Goal: Check status: Check status

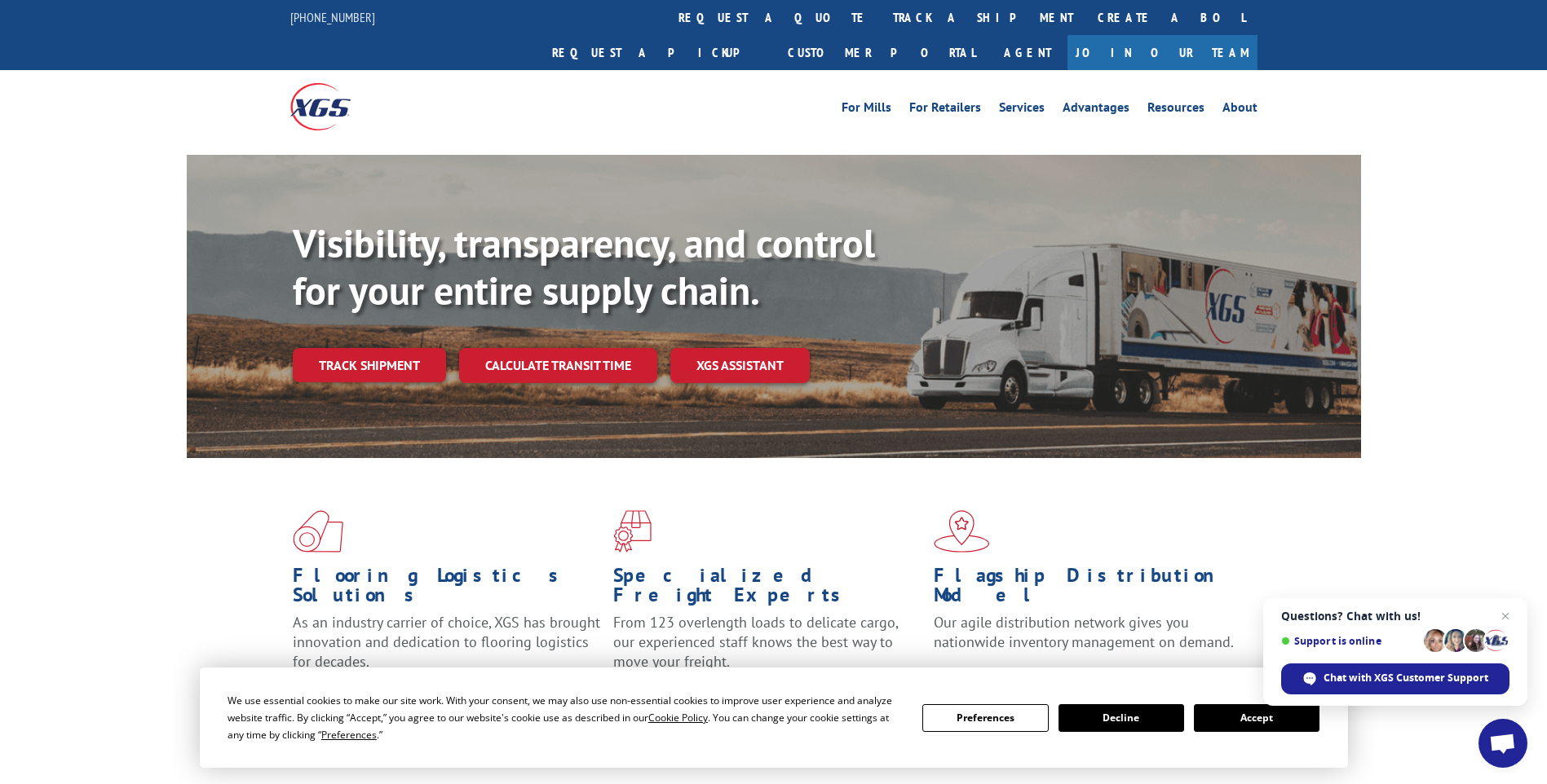
click at [1216, 714] on button "Accept" at bounding box center [1257, 719] width 126 height 28
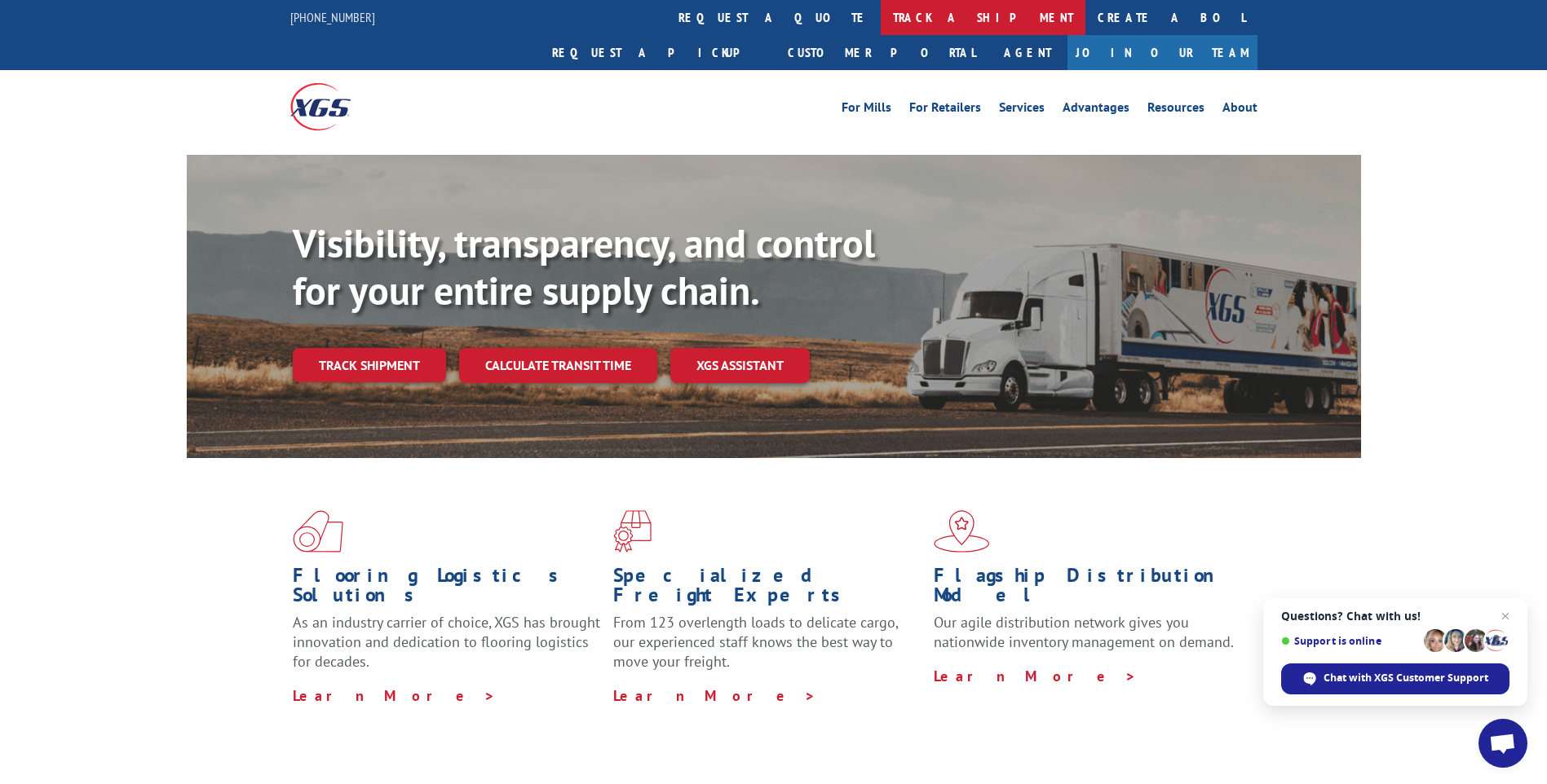
click at [880, 16] on link "track a shipment" at bounding box center [983, 17] width 205 height 35
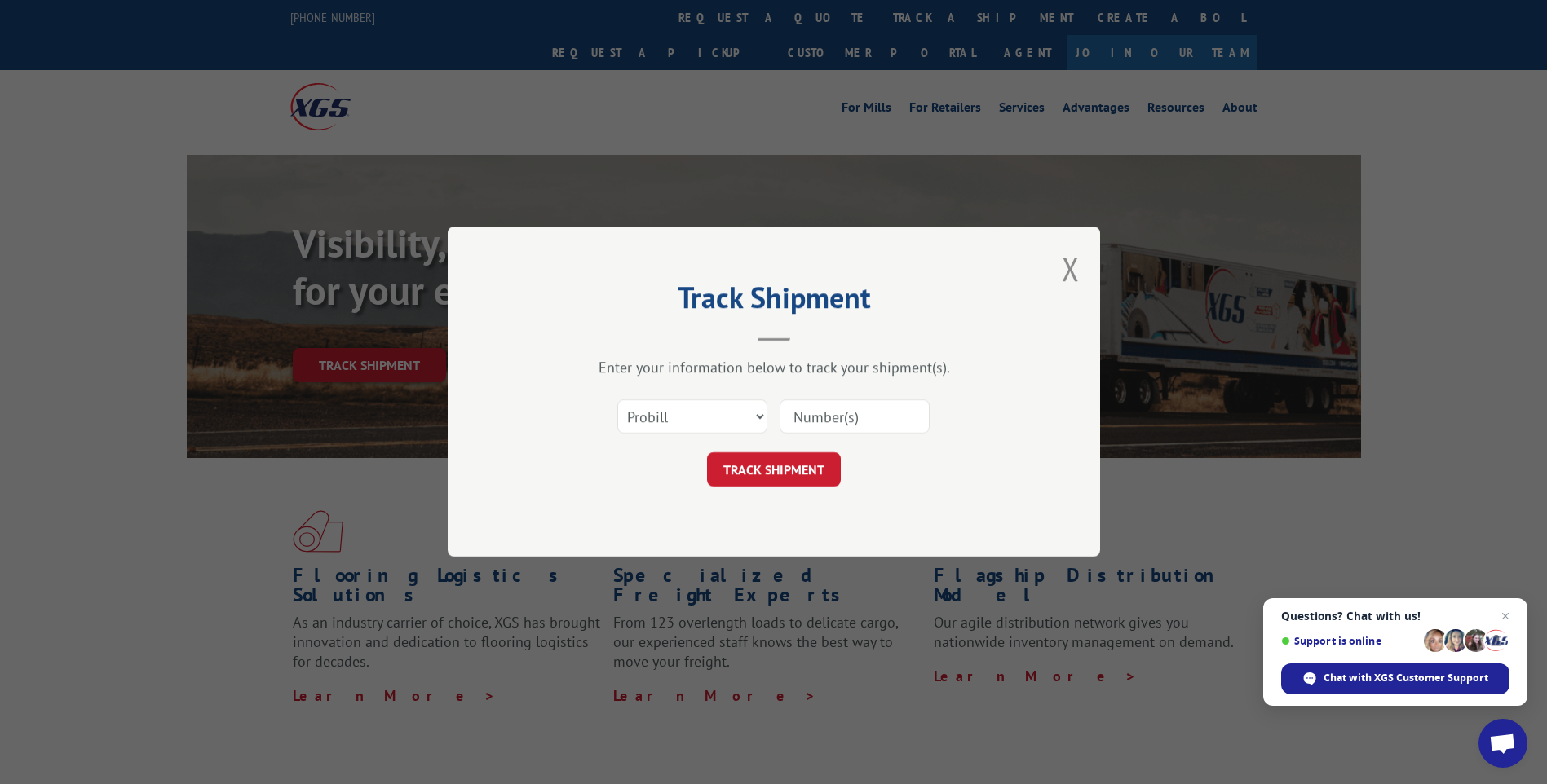
click at [831, 412] on input at bounding box center [854, 417] width 150 height 34
paste input "[PERSON_NAME][EMAIL_ADDRESS][PERSON_NAME][DOMAIN_NAME]"
type input "[PERSON_NAME][EMAIL_ADDRESS][PERSON_NAME][DOMAIN_NAME]"
paste input "17439177"
type input "17439177"
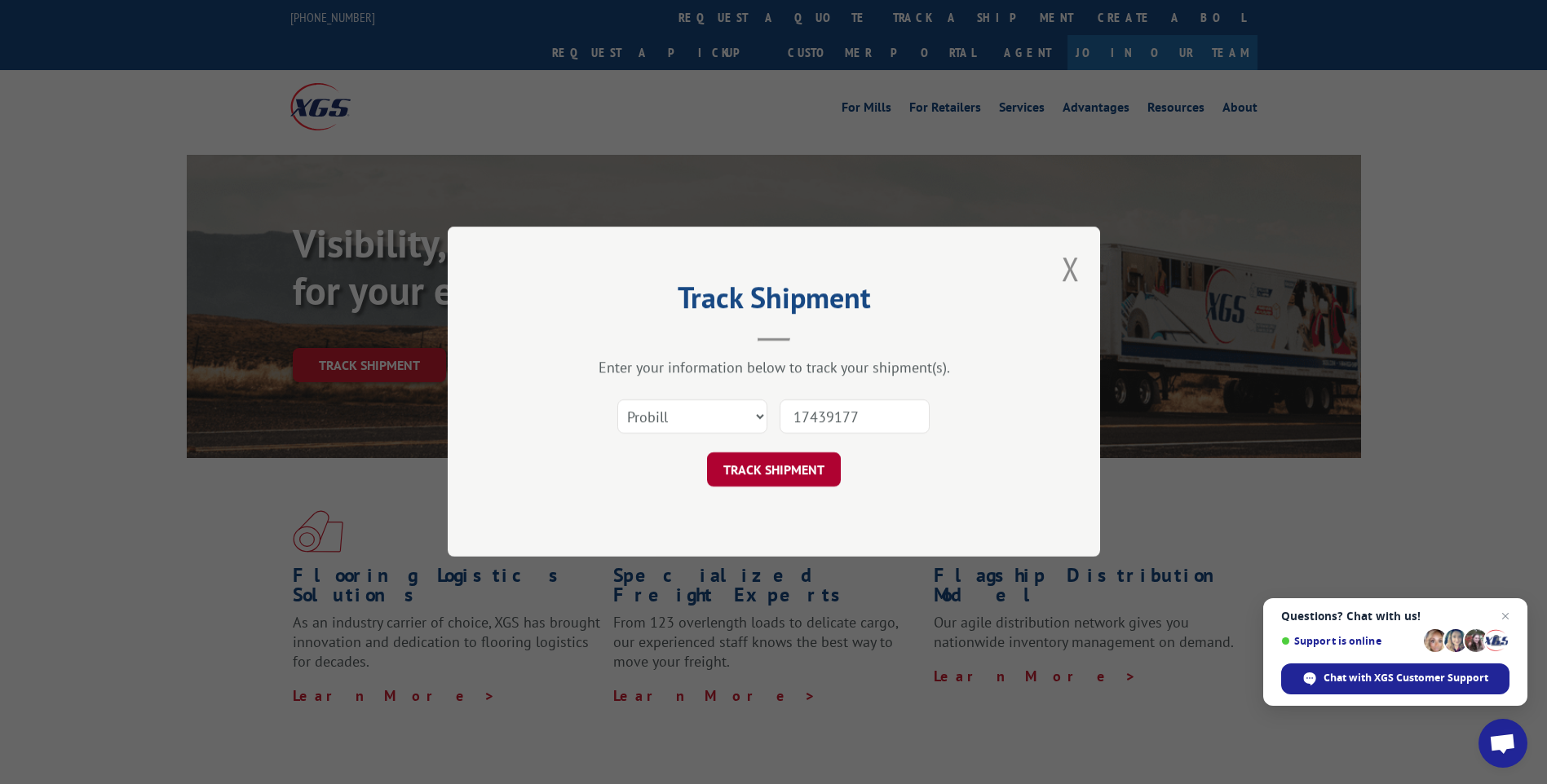
click at [808, 464] on button "TRACK SHIPMENT" at bounding box center [774, 470] width 134 height 34
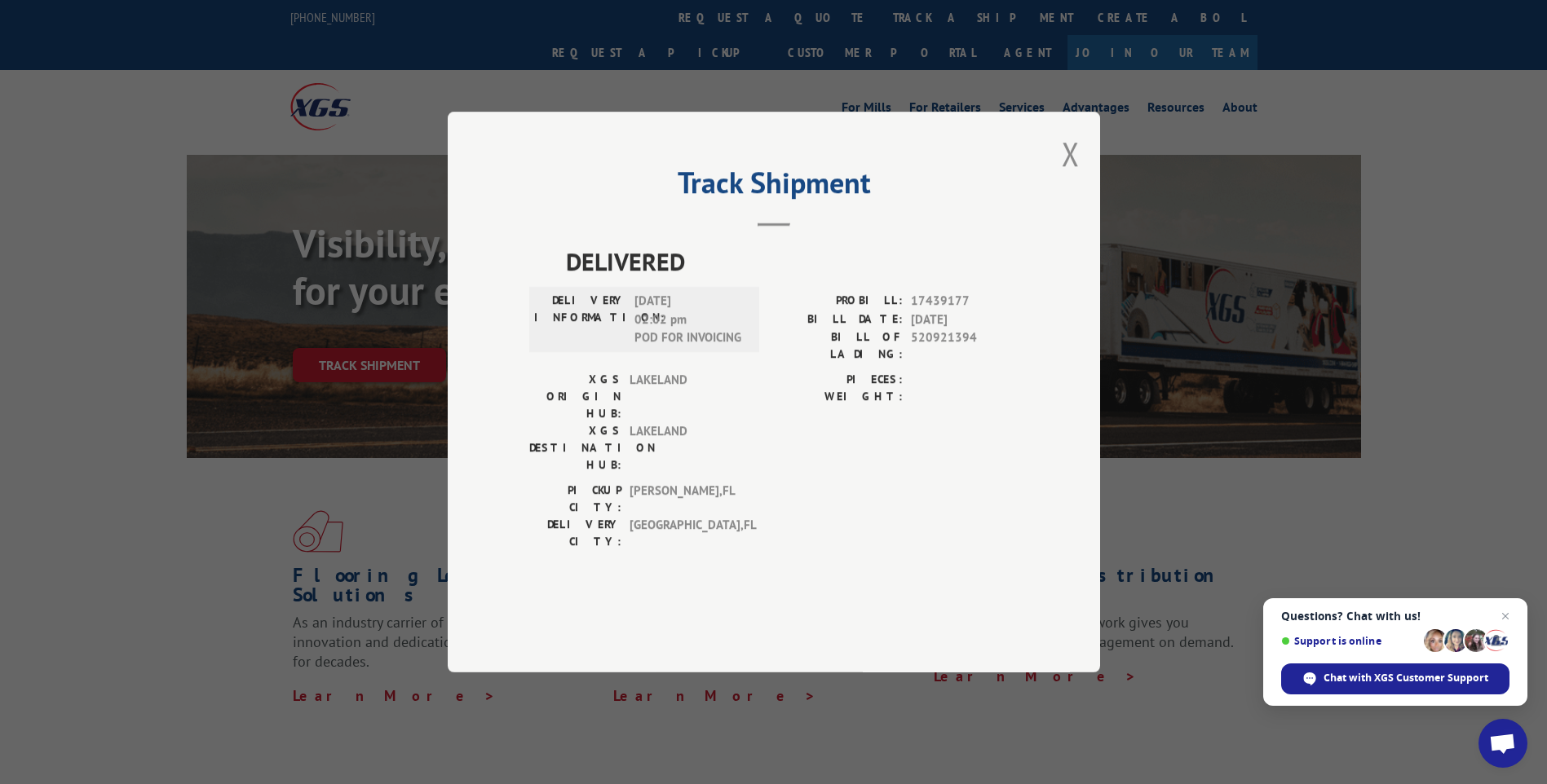
click at [1072, 176] on button "Close modal" at bounding box center [1071, 154] width 18 height 43
